Goal: Information Seeking & Learning: Learn about a topic

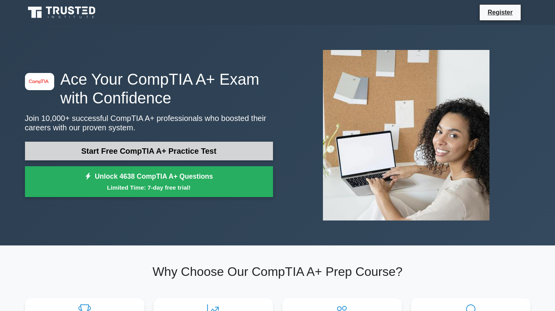
click at [125, 152] on link "Start Free CompTIA A+ Practice Test" at bounding box center [149, 151] width 248 height 19
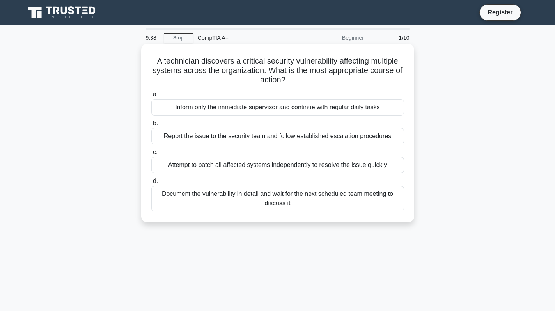
click at [188, 168] on div "Attempt to patch all affected systems independently to resolve the issue quickly" at bounding box center [277, 165] width 253 height 16
click at [151, 155] on input "c. Attempt to patch all affected systems independently to resolve the issue qui…" at bounding box center [151, 152] width 0 height 5
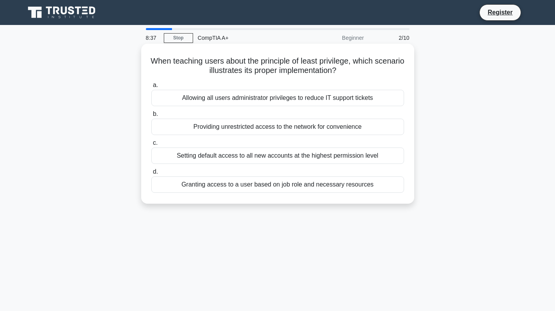
drag, startPoint x: 357, startPoint y: 73, endPoint x: 146, endPoint y: 62, distance: 211.7
click at [146, 62] on div "When teaching users about the principle of least privilege, which scenario illu…" at bounding box center [277, 124] width 267 height 154
copy h5 "When teaching users about the principle of least privilege, which scenario illu…"
click at [243, 186] on div "Granting access to a user based on job role and necessary resources" at bounding box center [277, 184] width 253 height 16
click at [151, 174] on input "d. Granting access to a user based on job role and necessary resources" at bounding box center [151, 171] width 0 height 5
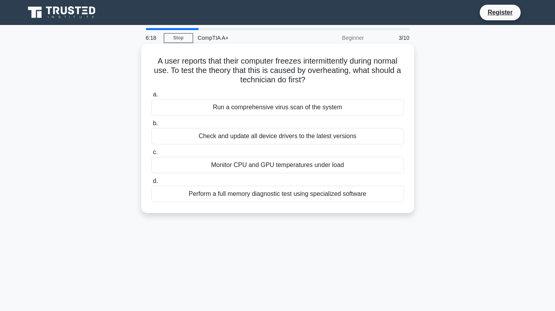
click at [218, 164] on div "Monitor CPU and GPU temperatures under load" at bounding box center [277, 165] width 253 height 16
click at [151, 155] on input "c. Monitor CPU and GPU temperatures under load" at bounding box center [151, 152] width 0 height 5
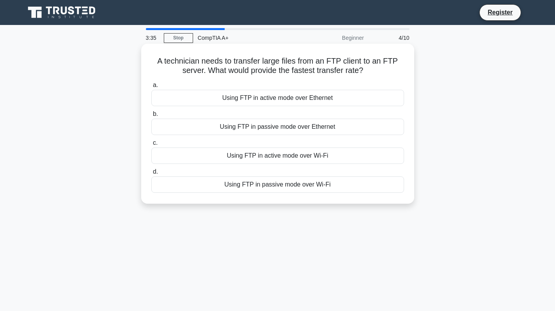
click at [271, 101] on div "Using FTP in active mode over Ethernet" at bounding box center [277, 98] width 253 height 16
click at [151, 88] on input "a. Using FTP in active mode over Ethernet" at bounding box center [151, 85] width 0 height 5
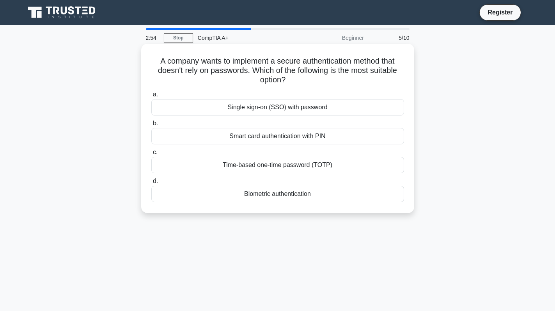
click at [295, 193] on div "Biometric authentication" at bounding box center [277, 194] width 253 height 16
click at [151, 184] on input "d. Biometric authentication" at bounding box center [151, 181] width 0 height 5
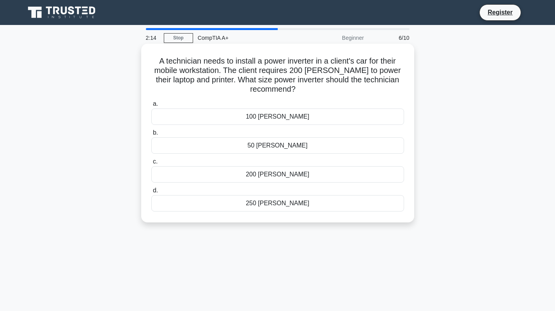
click at [276, 204] on div "250 watts" at bounding box center [277, 203] width 253 height 16
click at [151, 193] on input "d. 250 watts" at bounding box center [151, 190] width 0 height 5
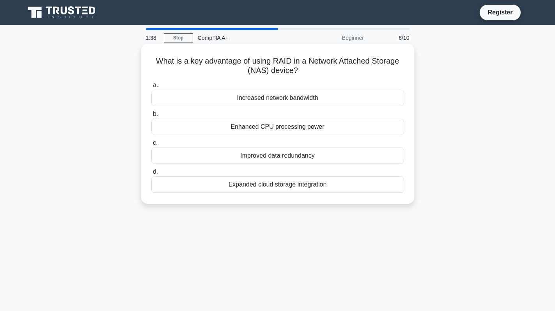
click at [281, 155] on div "Improved data redundancy" at bounding box center [277, 155] width 253 height 16
click at [151, 145] on input "c. Improved data redundancy" at bounding box center [151, 142] width 0 height 5
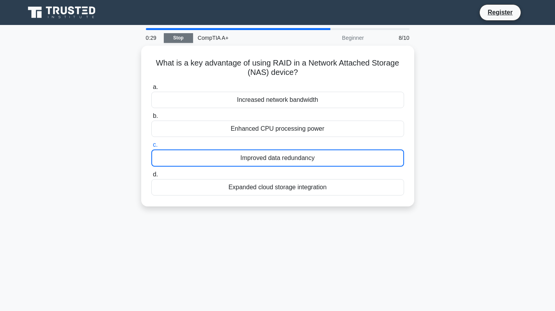
click at [185, 37] on link "Stop" at bounding box center [178, 38] width 29 height 10
click at [176, 38] on link "Stop" at bounding box center [178, 38] width 29 height 10
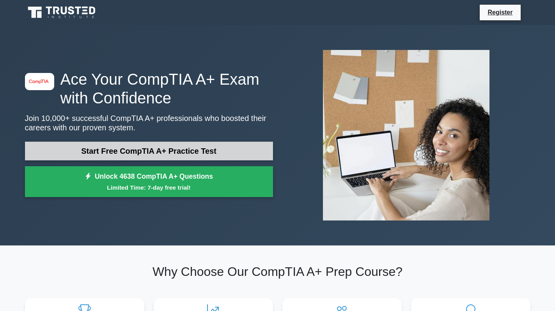
click at [154, 151] on link "Start Free CompTIA A+ Practice Test" at bounding box center [149, 151] width 248 height 19
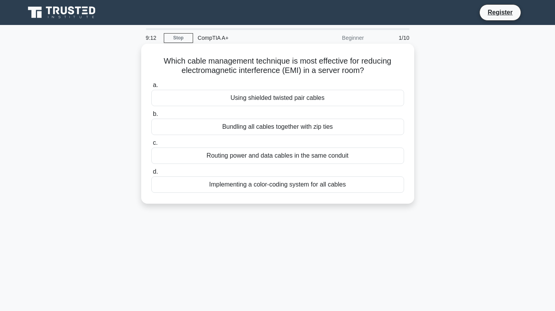
click at [280, 100] on div "Using shielded twisted pair cables" at bounding box center [277, 98] width 253 height 16
click at [151, 88] on input "a. Using shielded twisted pair cables" at bounding box center [151, 85] width 0 height 5
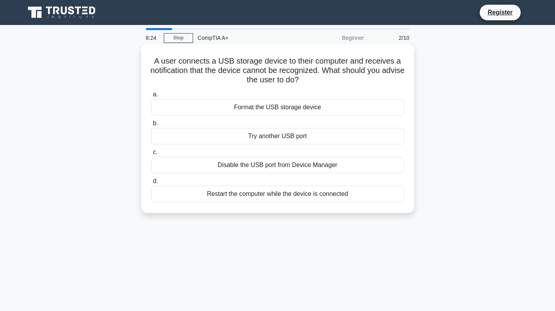
click at [283, 136] on div "Try another USB port" at bounding box center [277, 136] width 253 height 16
click at [151, 126] on input "b. Try another USB port" at bounding box center [151, 123] width 0 height 5
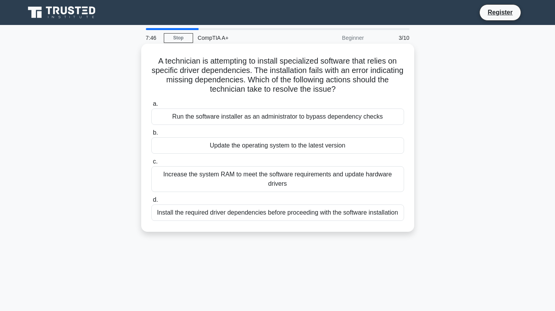
click at [267, 112] on div "Run the software installer as an administrator to bypass dependency checks" at bounding box center [277, 116] width 253 height 16
click at [151, 106] on input "a. Run the software installer as an administrator to bypass dependency checks" at bounding box center [151, 103] width 0 height 5
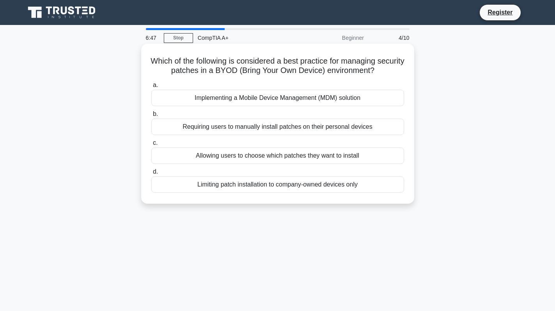
click at [252, 129] on div "Requiring users to manually install patches on their personal devices" at bounding box center [277, 127] width 253 height 16
click at [151, 117] on input "b. Requiring users to manually install patches on their personal devices" at bounding box center [151, 114] width 0 height 5
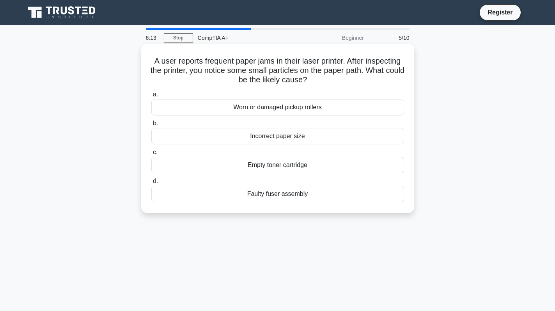
click at [269, 110] on div "Worn or damaged pickup rollers" at bounding box center [277, 107] width 253 height 16
click at [151, 97] on input "a. Worn or damaged pickup rollers" at bounding box center [151, 94] width 0 height 5
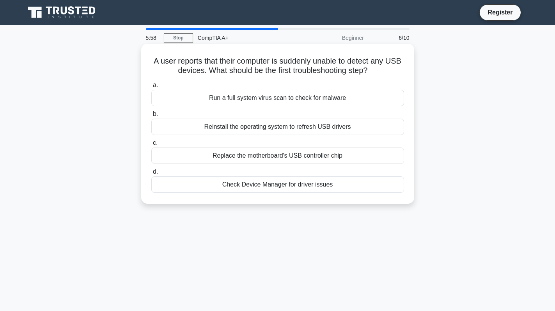
click at [266, 191] on div "Check Device Manager for driver issues" at bounding box center [277, 184] width 253 height 16
click at [151, 174] on input "d. Check Device Manager for driver issues" at bounding box center [151, 171] width 0 height 5
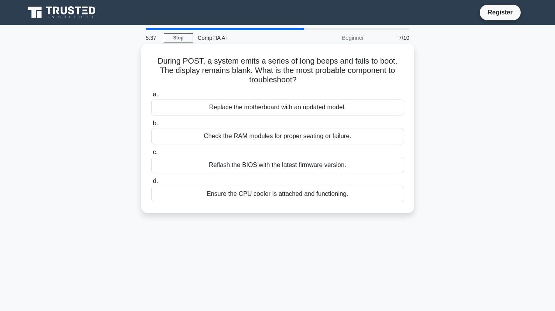
click at [271, 136] on div "Check the RAM modules for proper seating or failure." at bounding box center [277, 136] width 253 height 16
click at [151, 126] on input "b. Check the RAM modules for proper seating or failure." at bounding box center [151, 123] width 0 height 5
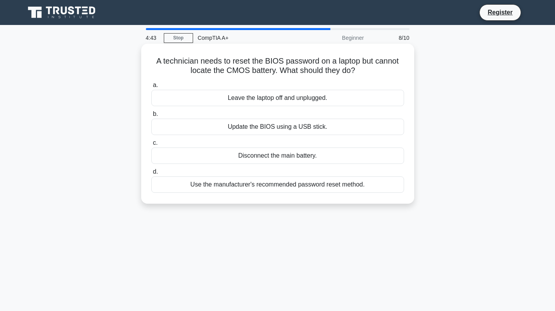
click at [241, 189] on div "Use the manufacturer's recommended password reset method." at bounding box center [277, 184] width 253 height 16
click at [151, 174] on input "d. Use the manufacturer's recommended password reset method." at bounding box center [151, 171] width 0 height 5
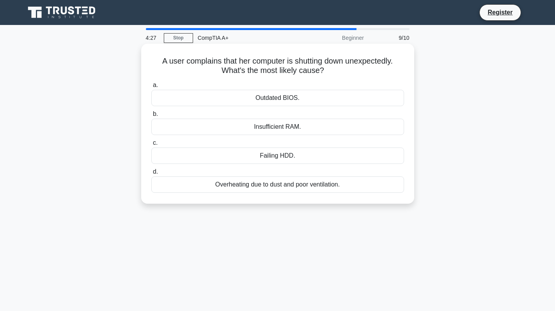
click at [256, 185] on div "Overheating due to dust and poor ventilation." at bounding box center [277, 184] width 253 height 16
click at [151, 174] on input "d. Overheating due to dust and poor ventilation." at bounding box center [151, 171] width 0 height 5
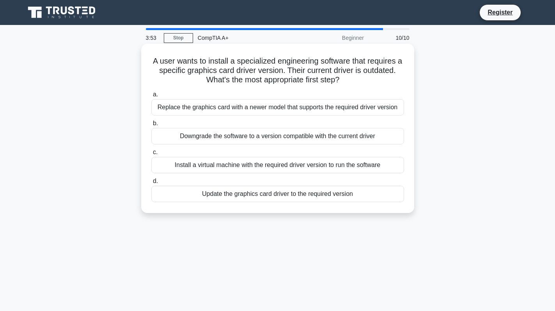
click at [224, 196] on div "Update the graphics card driver to the required version" at bounding box center [277, 194] width 253 height 16
click at [151, 184] on input "d. Update the graphics card driver to the required version" at bounding box center [151, 181] width 0 height 5
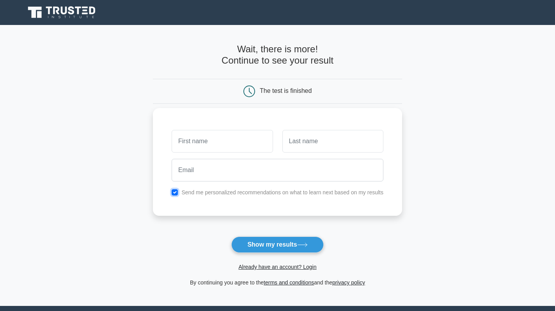
click at [177, 194] on input "checkbox" at bounding box center [175, 192] width 6 height 6
checkbox input "false"
click at [277, 250] on button "Show my results" at bounding box center [277, 244] width 92 height 16
type input "[PERSON_NAME]"
click at [312, 147] on input "text" at bounding box center [332, 141] width 101 height 23
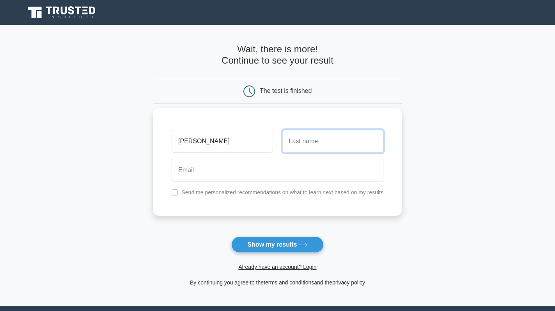
type input "Castillo"
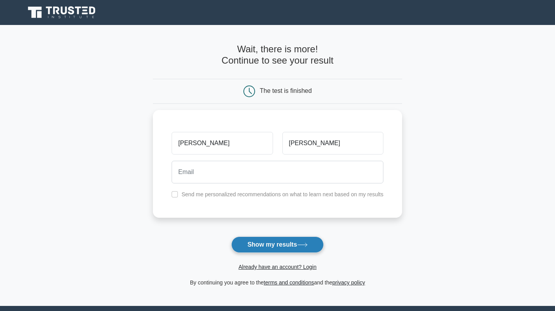
click at [271, 253] on button "Show my results" at bounding box center [277, 244] width 92 height 16
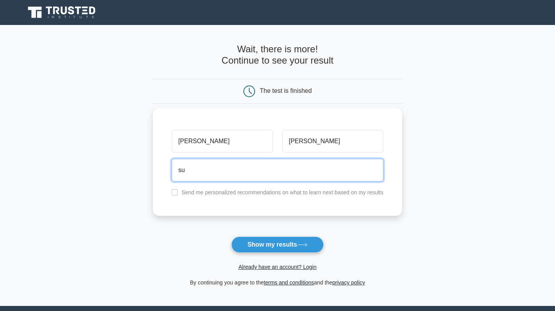
type input "suministrosvicpf@gmail.com"
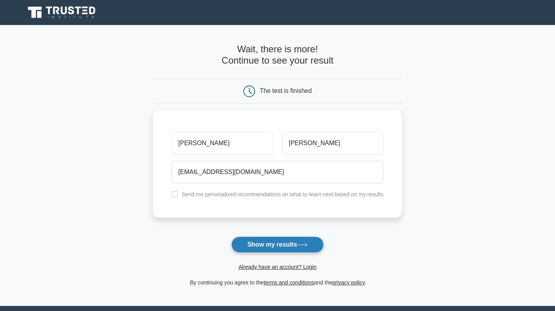
click at [288, 241] on button "Show my results" at bounding box center [277, 244] width 92 height 16
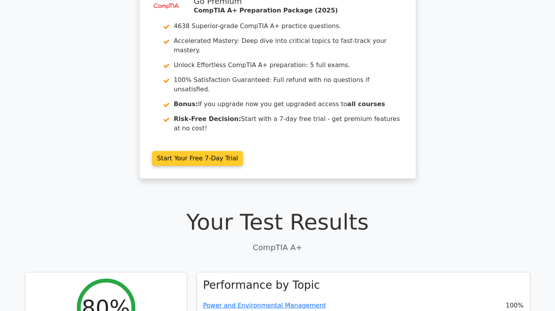
scroll to position [39, 0]
click at [209, 151] on link "Start Your Free 7-Day Trial" at bounding box center [197, 158] width 91 height 15
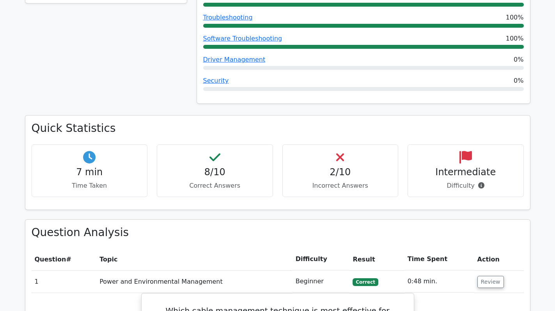
scroll to position [390, 0]
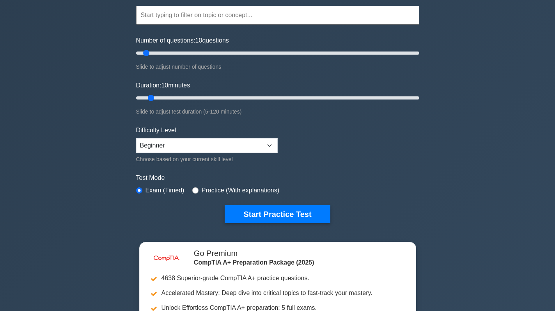
scroll to position [78, 0]
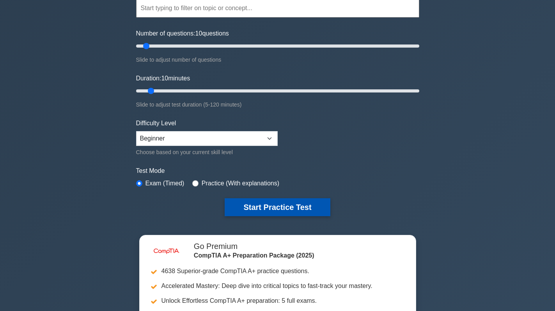
click at [271, 209] on button "Start Practice Test" at bounding box center [277, 207] width 105 height 18
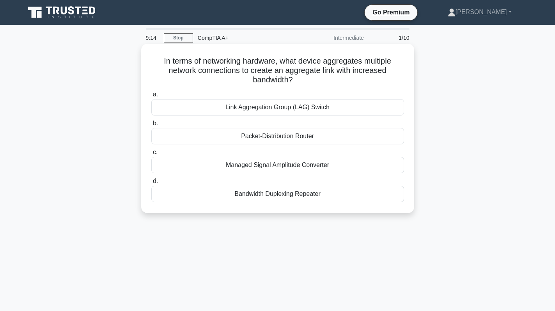
click at [331, 106] on div "Link Aggregation Group (LAG) Switch" at bounding box center [277, 107] width 253 height 16
click at [151, 97] on input "a. Link Aggregation Group (LAG) Switch" at bounding box center [151, 94] width 0 height 5
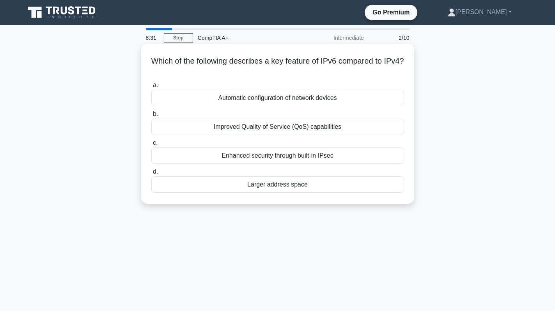
click at [287, 182] on div "Larger address space" at bounding box center [277, 184] width 253 height 16
click at [151, 174] on input "d. Larger address space" at bounding box center [151, 171] width 0 height 5
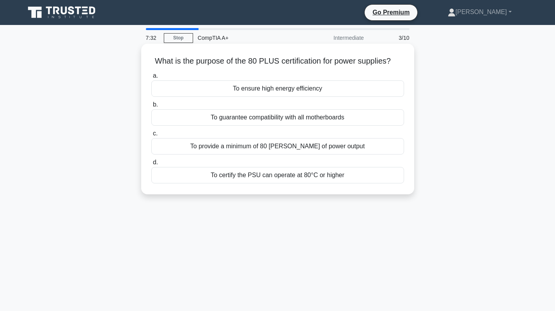
click at [279, 86] on div "To ensure high energy efficiency" at bounding box center [277, 88] width 253 height 16
click at [151, 78] on input "a. To ensure high energy efficiency" at bounding box center [151, 75] width 0 height 5
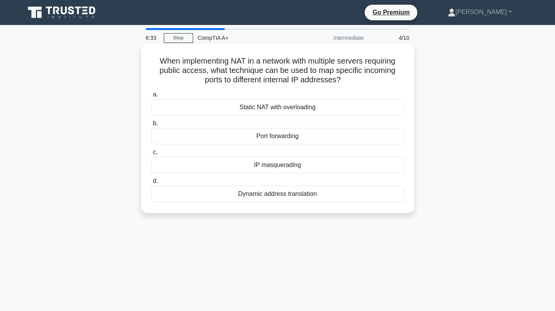
click at [271, 110] on div "Static NAT with overloading" at bounding box center [277, 107] width 253 height 16
click at [151, 97] on input "a. Static NAT with overloading" at bounding box center [151, 94] width 0 height 5
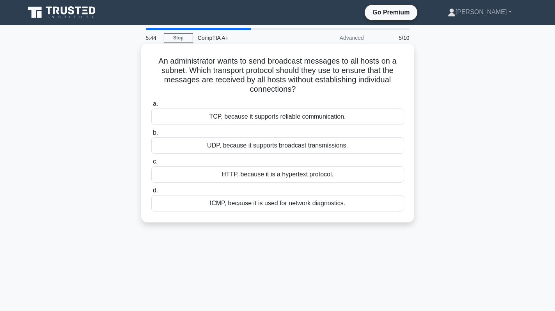
click at [295, 116] on div "TCP, because it supports reliable communication." at bounding box center [277, 116] width 253 height 16
click at [151, 106] on input "a. TCP, because it supports reliable communication." at bounding box center [151, 103] width 0 height 5
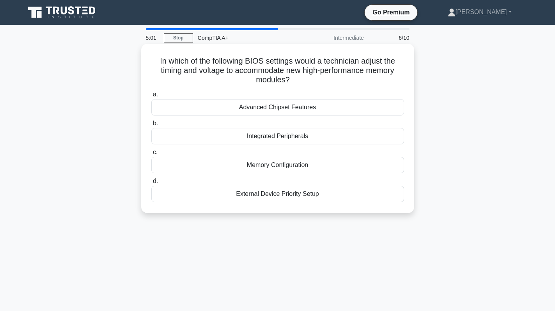
click at [280, 166] on div "Memory Configuration" at bounding box center [277, 165] width 253 height 16
click at [151, 155] on input "c. Memory Configuration" at bounding box center [151, 152] width 0 height 5
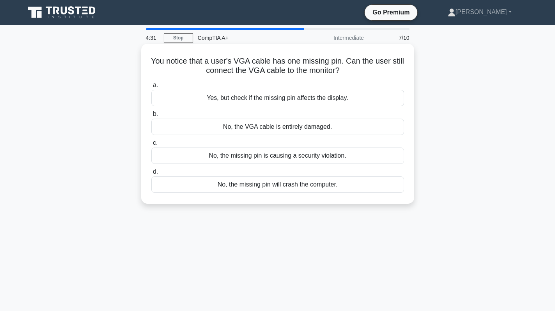
click at [316, 99] on div "Yes, but check if the missing pin affects the display." at bounding box center [277, 98] width 253 height 16
click at [151, 88] on input "a. Yes, but check if the missing pin affects the display." at bounding box center [151, 85] width 0 height 5
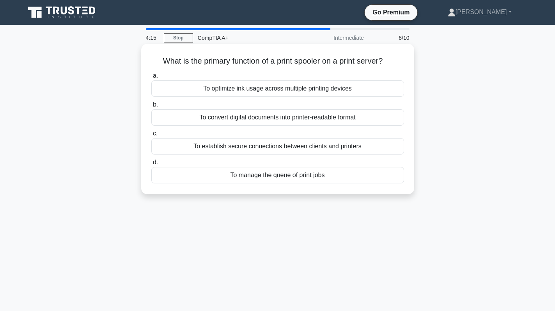
click at [269, 177] on div "To manage the queue of print jobs" at bounding box center [277, 175] width 253 height 16
click at [151, 165] on input "d. To manage the queue of print jobs" at bounding box center [151, 162] width 0 height 5
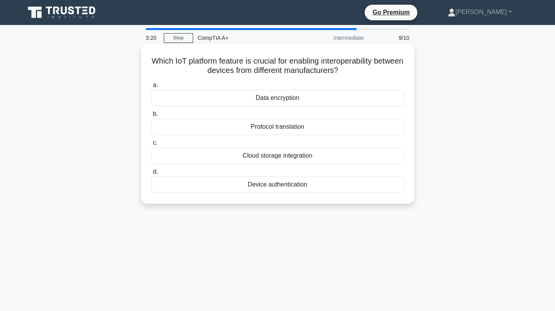
click at [294, 128] on div "Protocol translation" at bounding box center [277, 127] width 253 height 16
click at [151, 117] on input "b. Protocol translation" at bounding box center [151, 114] width 0 height 5
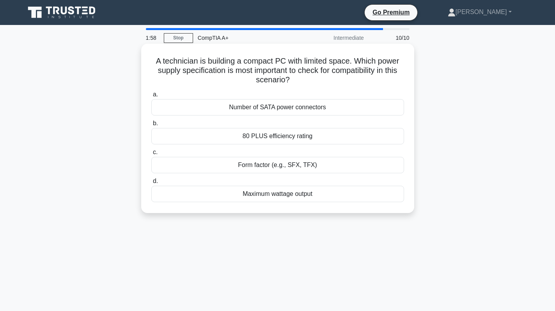
click at [298, 107] on div "Number of SATA power connectors" at bounding box center [277, 107] width 253 height 16
click at [151, 97] on input "a. Number of SATA power connectors" at bounding box center [151, 94] width 0 height 5
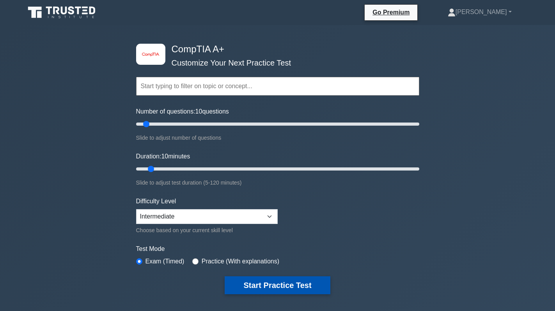
click at [279, 285] on button "Start Practice Test" at bounding box center [277, 285] width 105 height 18
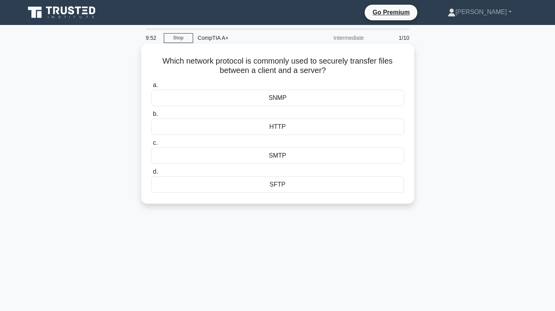
click at [281, 187] on div "SFTP" at bounding box center [277, 184] width 253 height 16
click at [151, 174] on input "d. SFTP" at bounding box center [151, 171] width 0 height 5
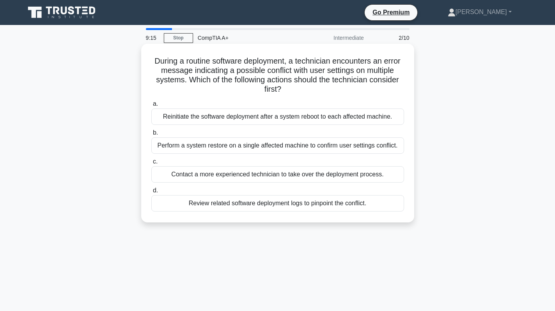
click at [265, 203] on div "Review related software deployment logs to pinpoint the conflict." at bounding box center [277, 203] width 253 height 16
click at [151, 193] on input "d. Review related software deployment logs to pinpoint the conflict." at bounding box center [151, 190] width 0 height 5
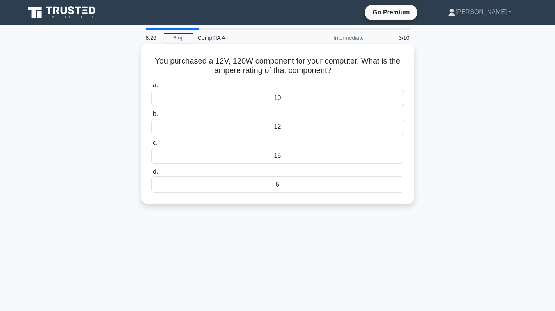
click at [240, 101] on div "10" at bounding box center [277, 98] width 253 height 16
click at [151, 88] on input "a. 10" at bounding box center [151, 85] width 0 height 5
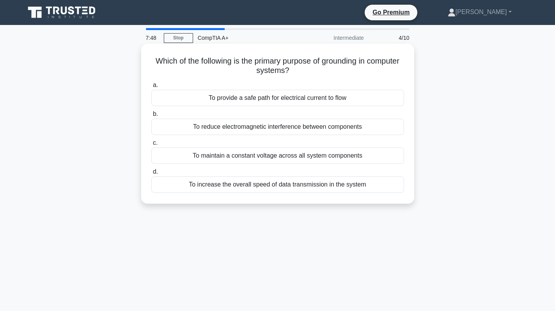
click at [272, 102] on div "To provide a safe path for electrical current to flow" at bounding box center [277, 98] width 253 height 16
click at [151, 88] on input "a. To provide a safe path for electrical current to flow" at bounding box center [151, 85] width 0 height 5
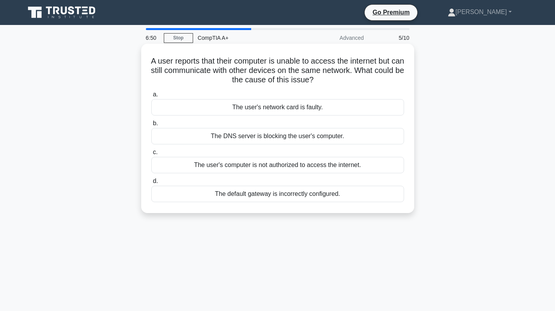
click at [289, 193] on div "The default gateway is incorrectly configured." at bounding box center [277, 194] width 253 height 16
click at [151, 184] on input "d. The default gateway is incorrectly configured." at bounding box center [151, 181] width 0 height 5
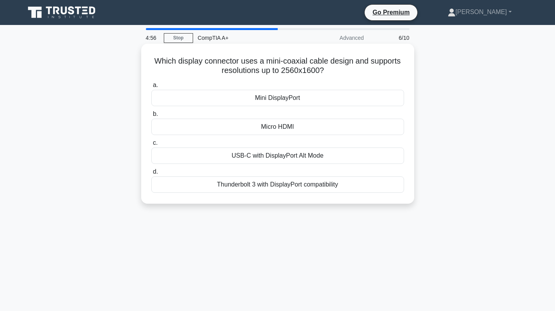
drag, startPoint x: 293, startPoint y: 154, endPoint x: 289, endPoint y: 153, distance: 4.0
click at [291, 154] on div "USB-C with DisplayPort Alt Mode" at bounding box center [277, 155] width 253 height 16
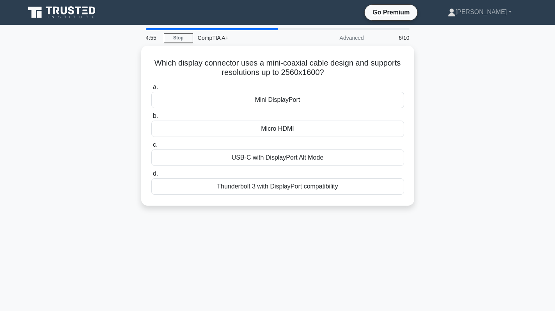
click at [449, 153] on div "Which display connector uses a mini-coaxial cable design and supports resolutio…" at bounding box center [277, 130] width 515 height 169
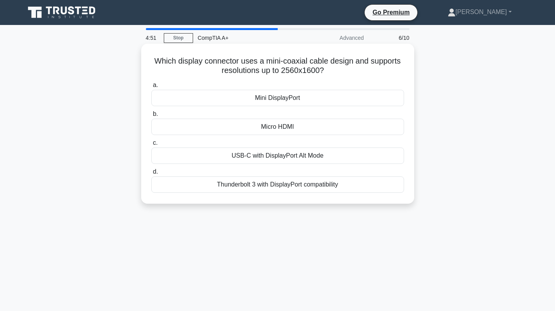
click at [243, 194] on div "a. Mini DisplayPort b. Micro HDMI c. d." at bounding box center [278, 136] width 262 height 115
click at [240, 185] on div "Thunderbolt 3 with DisplayPort compatibility" at bounding box center [277, 184] width 253 height 16
click at [151, 174] on input "d. Thunderbolt 3 with DisplayPort compatibility" at bounding box center [151, 171] width 0 height 5
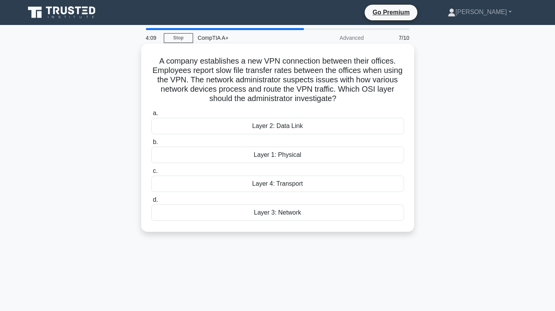
click at [298, 129] on div "Layer 2: Data Link" at bounding box center [277, 126] width 253 height 16
click at [151, 116] on input "a. Layer 2: Data Link" at bounding box center [151, 113] width 0 height 5
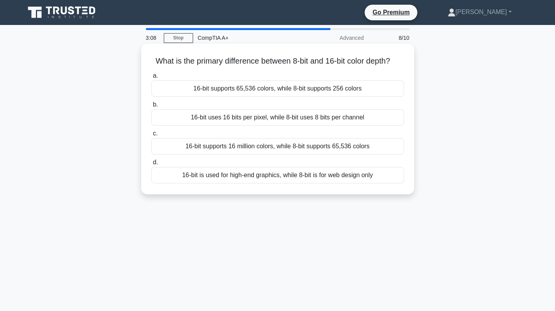
click at [266, 97] on div "16-bit supports 65,536 colors, while 8-bit supports 256 colors" at bounding box center [277, 88] width 253 height 16
click at [151, 78] on input "a. 16-bit supports 65,536 colors, while 8-bit supports 256 colors" at bounding box center [151, 75] width 0 height 5
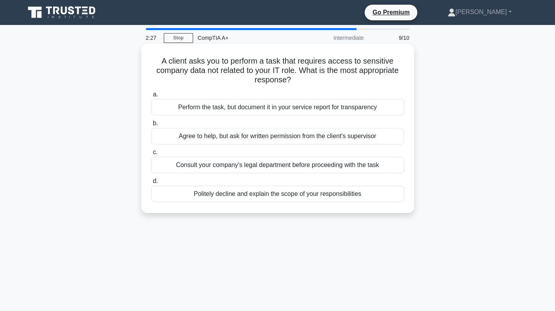
click at [243, 194] on div "Politely decline and explain the scope of your responsibilities" at bounding box center [277, 194] width 253 height 16
click at [151, 184] on input "d. Politely decline and explain the scope of your responsibilities" at bounding box center [151, 181] width 0 height 5
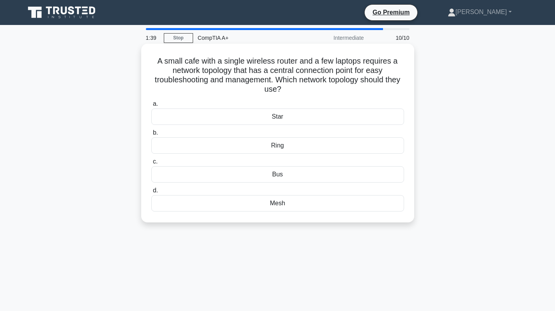
click at [313, 203] on div "Mesh" at bounding box center [277, 203] width 253 height 16
click at [151, 193] on input "d. Mesh" at bounding box center [151, 190] width 0 height 5
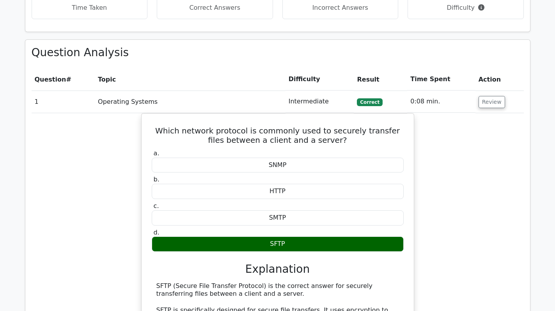
scroll to position [585, 0]
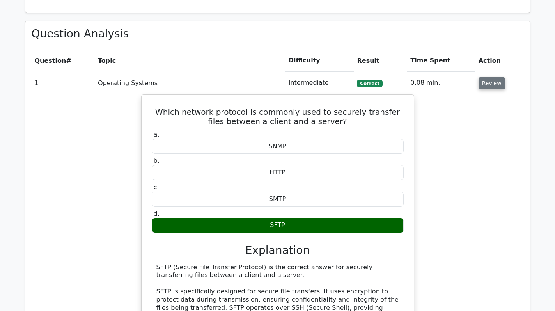
click at [490, 77] on button "Review" at bounding box center [492, 83] width 27 height 12
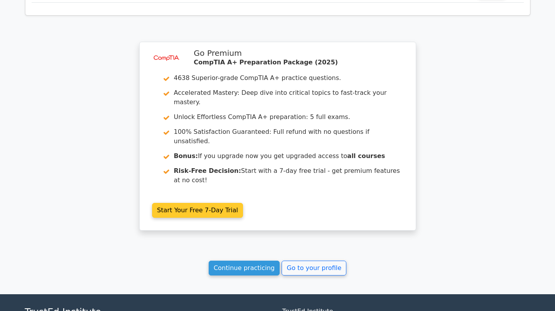
scroll to position [900, 0]
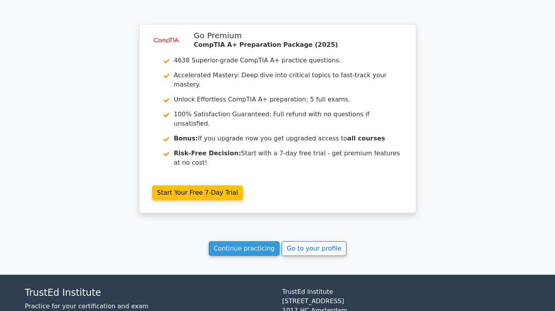
click at [245, 241] on link "Continue practicing" at bounding box center [244, 248] width 71 height 15
